Goal: Check status: Check status

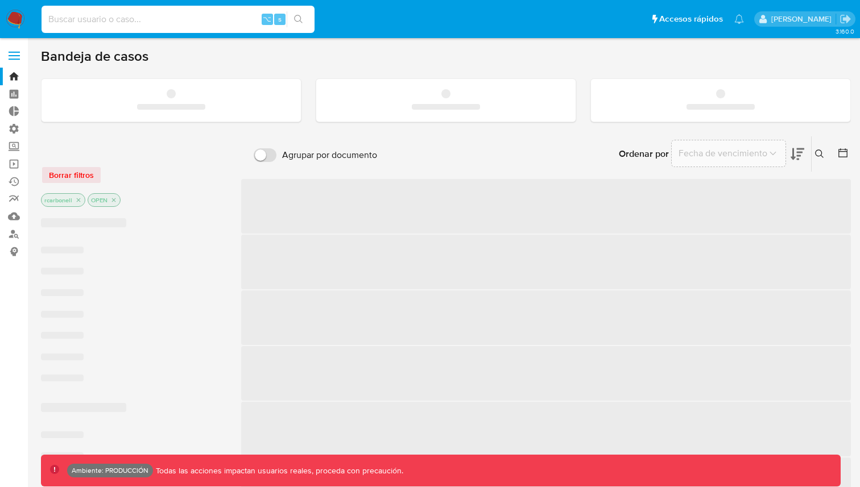
click at [228, 16] on input at bounding box center [178, 19] width 273 height 15
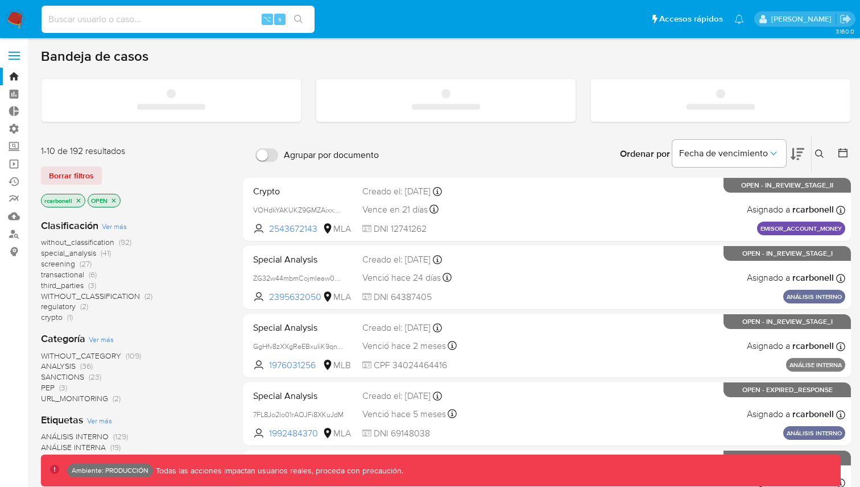
paste input "200337803"
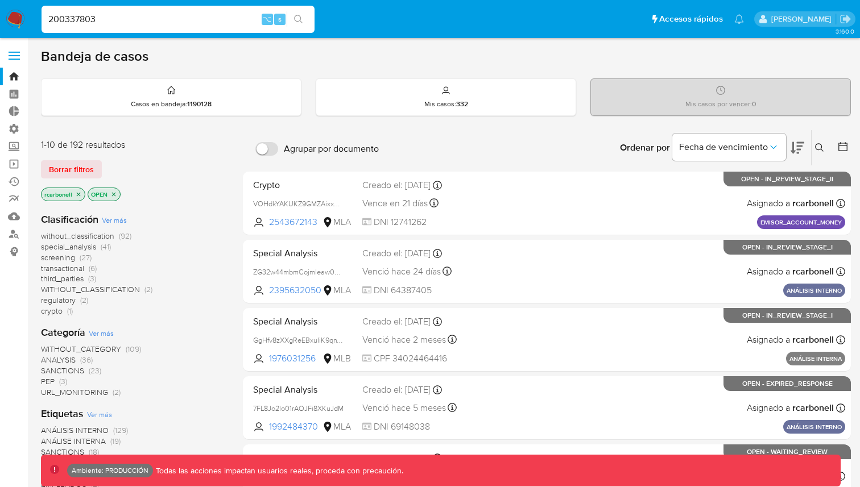
type input "200337803"
click at [301, 17] on icon "search-icon" at bounding box center [298, 19] width 9 height 9
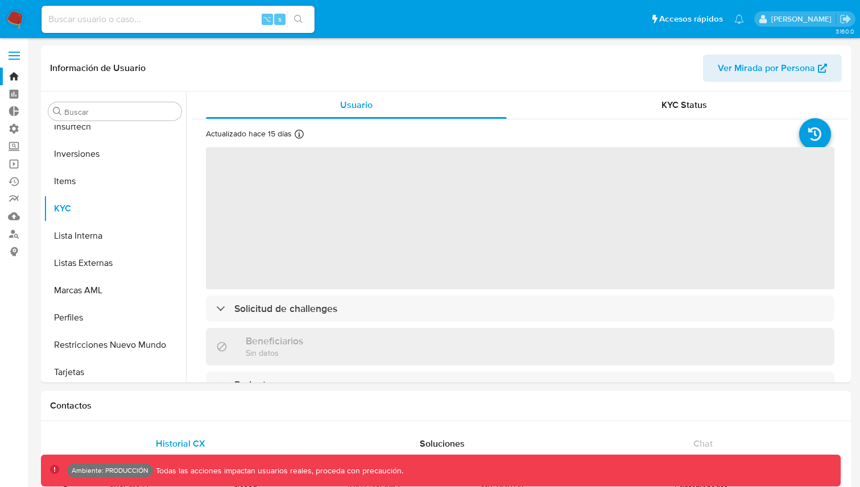
scroll to position [535, 0]
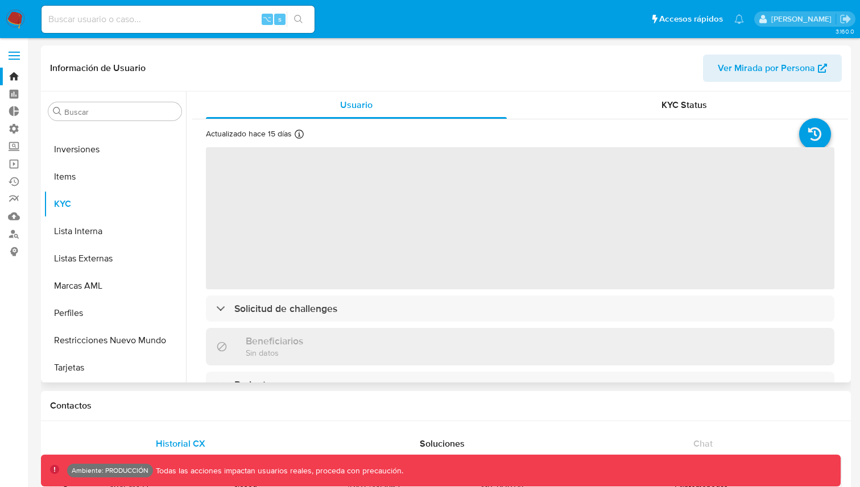
select select "10"
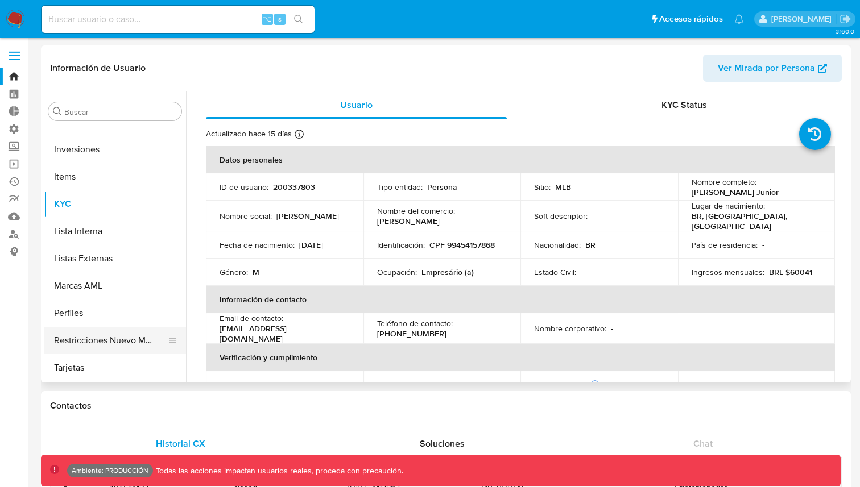
click at [123, 349] on button "Restricciones Nuevo Mundo" at bounding box center [110, 340] width 133 height 27
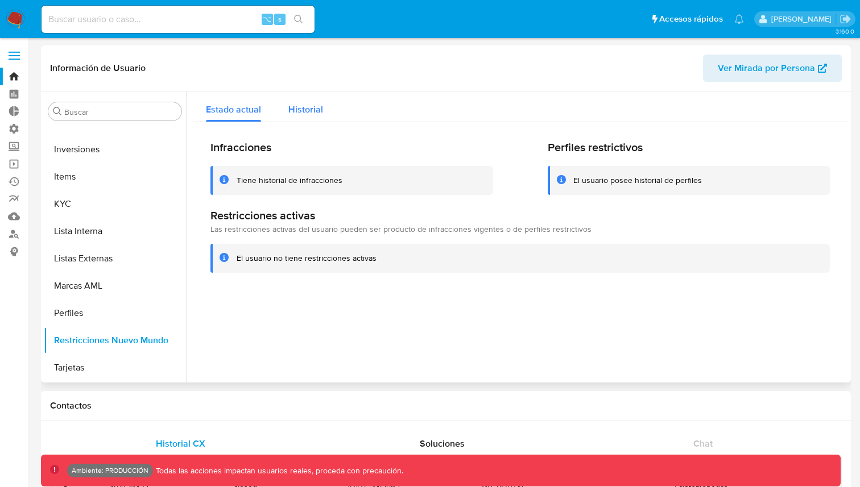
click at [296, 119] on div "Historial" at bounding box center [305, 107] width 35 height 30
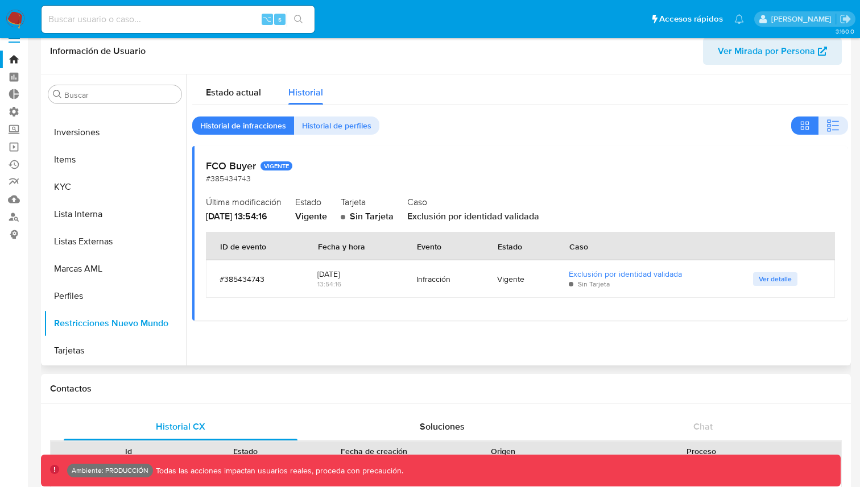
scroll to position [5, 0]
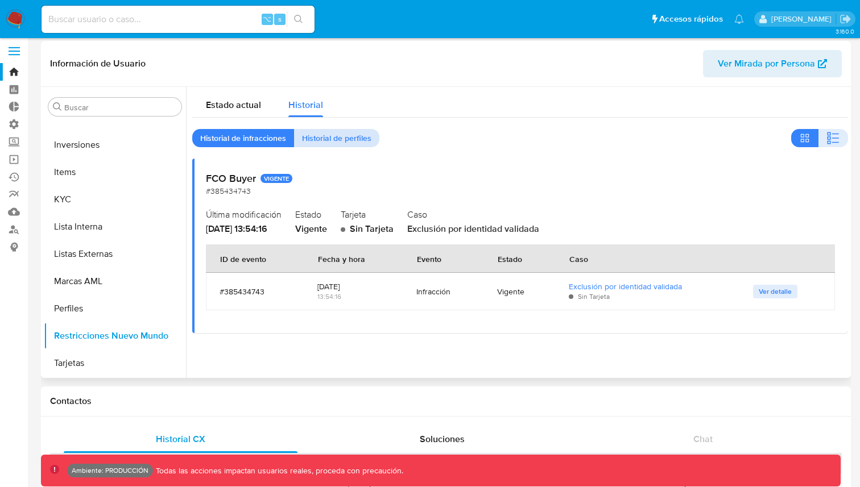
click at [333, 138] on span "Historial de perfiles" at bounding box center [336, 138] width 69 height 16
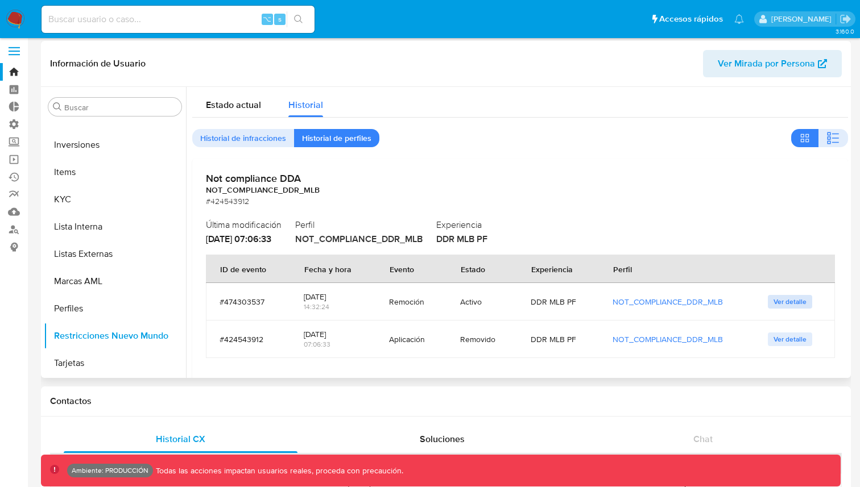
click at [777, 304] on span "Ver detalle" at bounding box center [789, 301] width 33 height 11
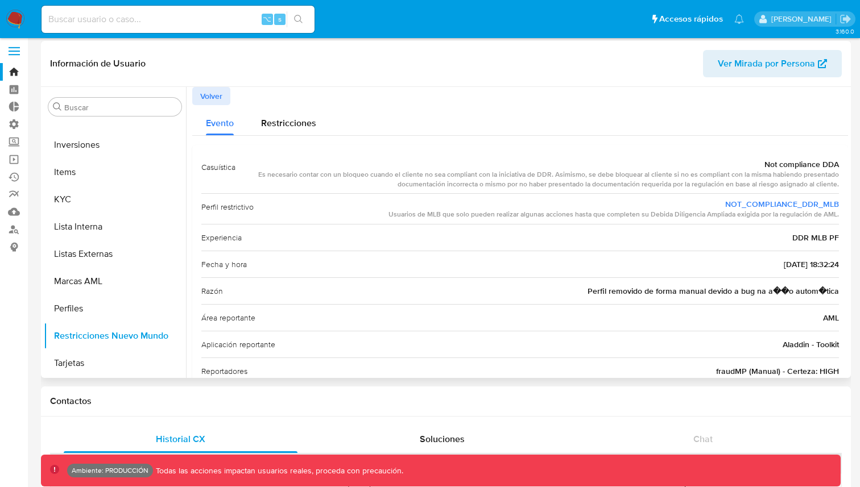
click at [216, 97] on span "Volver" at bounding box center [211, 96] width 22 height 16
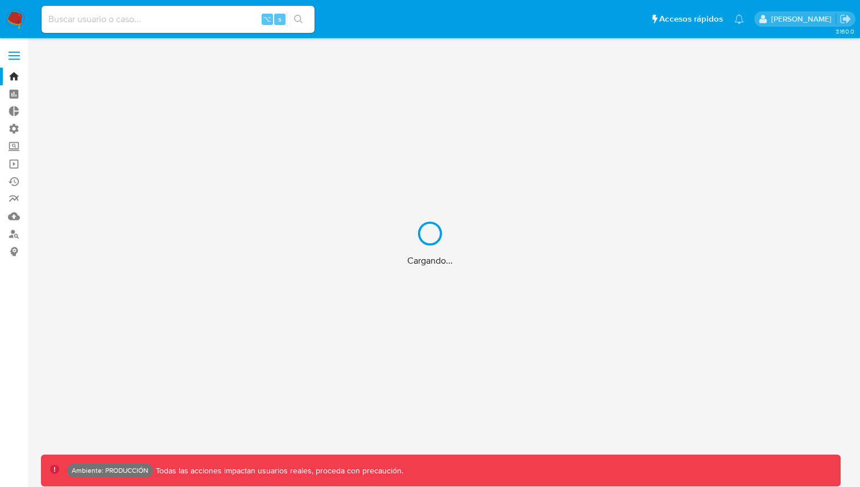
click at [144, 22] on div "Cargando..." at bounding box center [430, 243] width 860 height 487
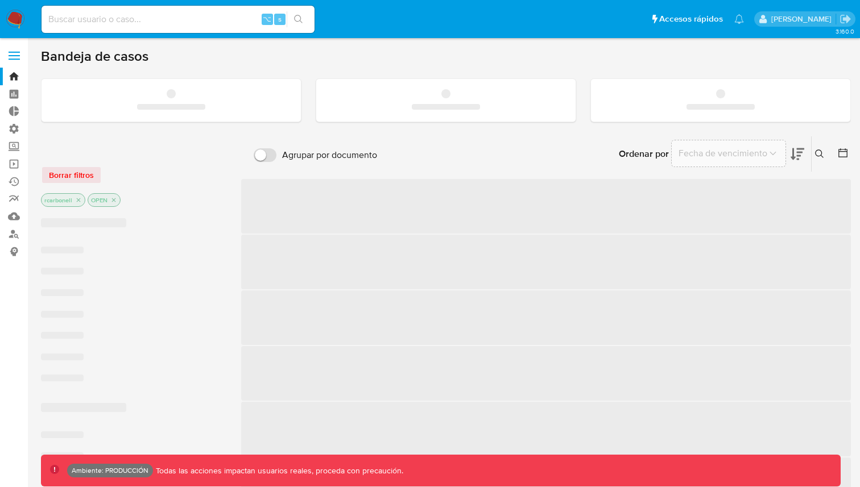
click at [135, 20] on input at bounding box center [178, 19] width 273 height 15
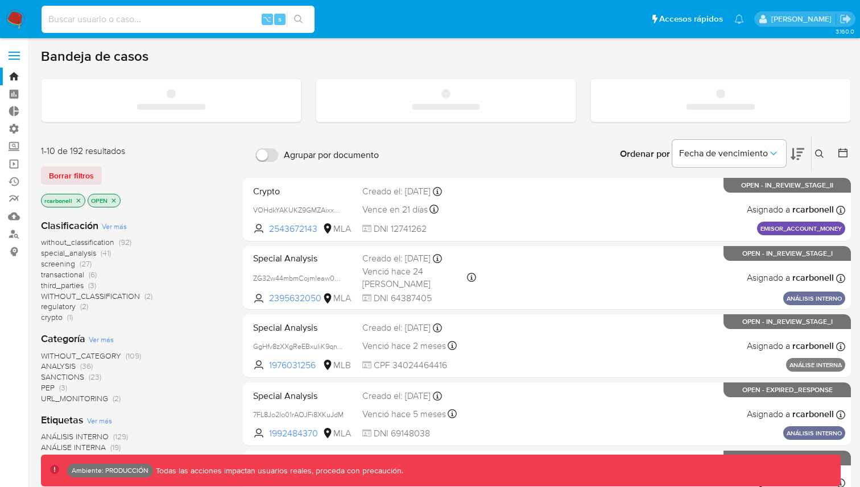
paste input "200337803"
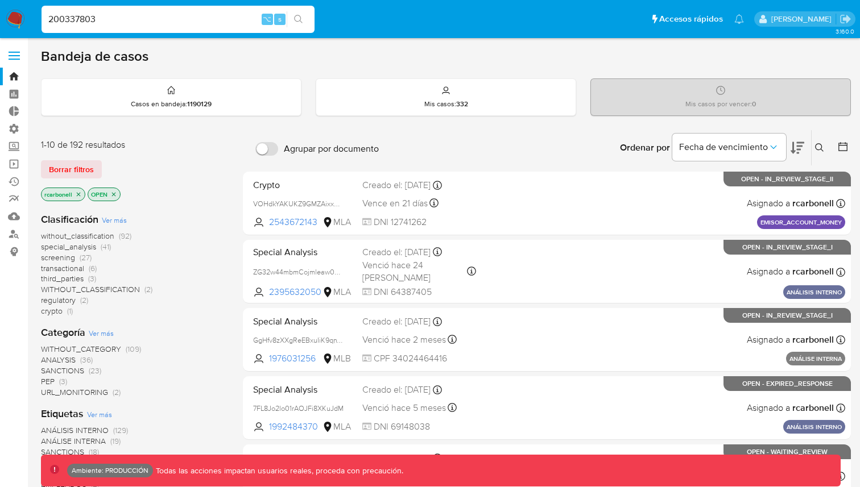
type input "200337803"
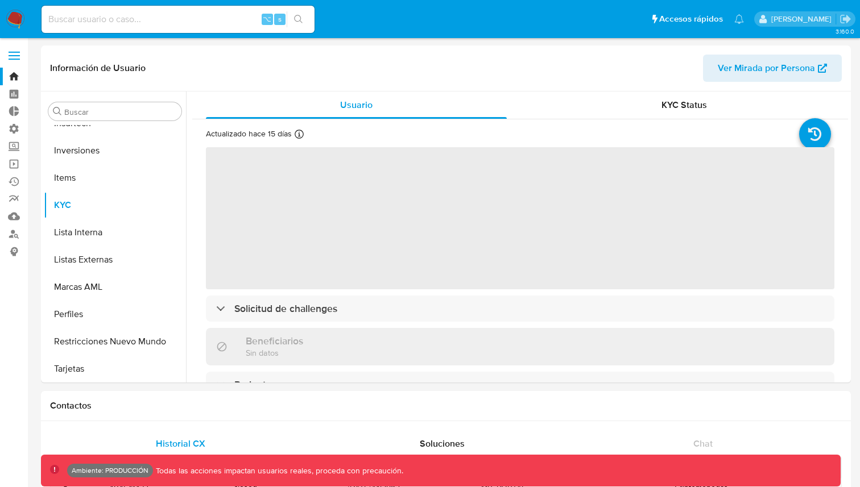
scroll to position [535, 0]
select select "10"
